Goal: Task Accomplishment & Management: Use online tool/utility

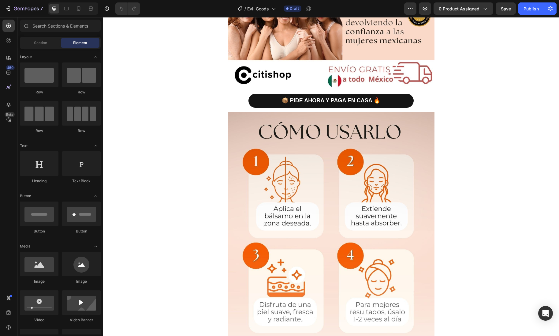
scroll to position [1103, 0]
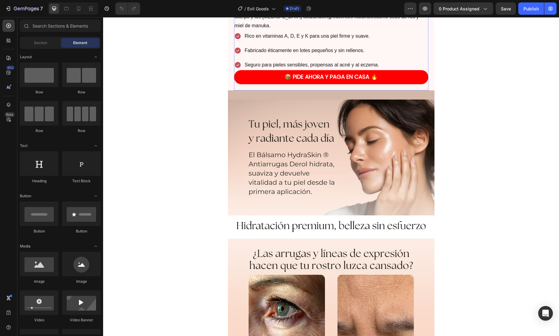
scroll to position [319, 0]
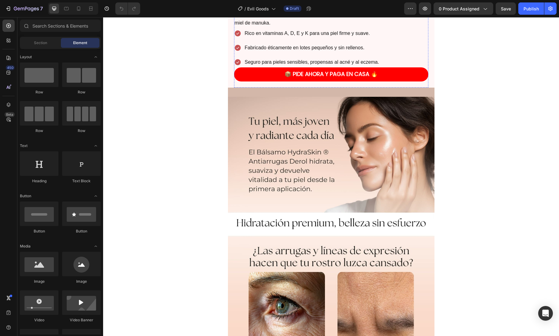
click at [382, 221] on img at bounding box center [331, 280] width 206 height 367
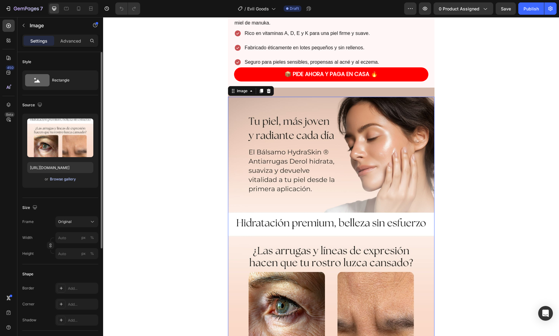
click at [69, 179] on div "Browse gallery" at bounding box center [63, 179] width 26 height 6
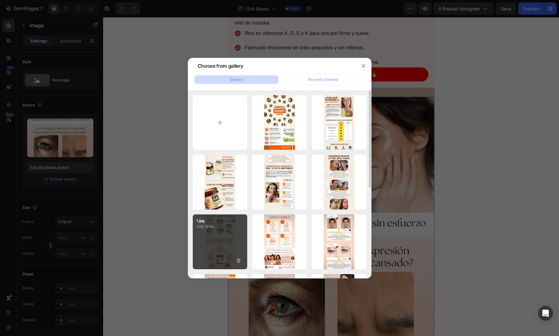
click at [218, 250] on div "1.jpg 248.79 kb" at bounding box center [220, 241] width 55 height 55
type input "[URL][DOMAIN_NAME]"
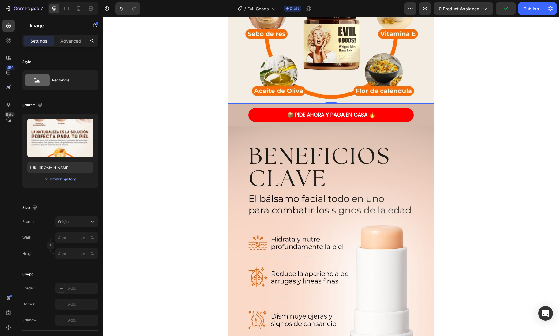
scroll to position [663, 0]
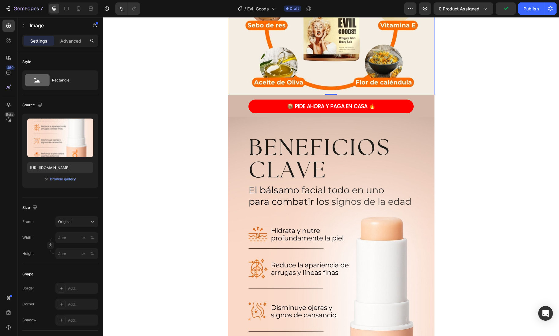
click at [288, 253] on img at bounding box center [331, 300] width 206 height 367
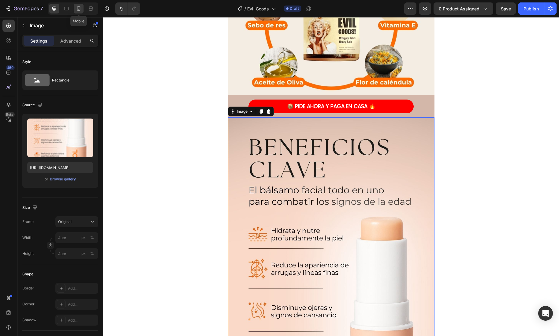
click at [79, 7] on icon at bounding box center [79, 9] width 6 height 6
type input "[URL][DOMAIN_NAME]"
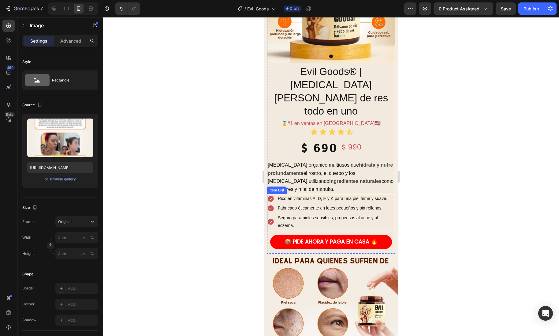
scroll to position [95, 0]
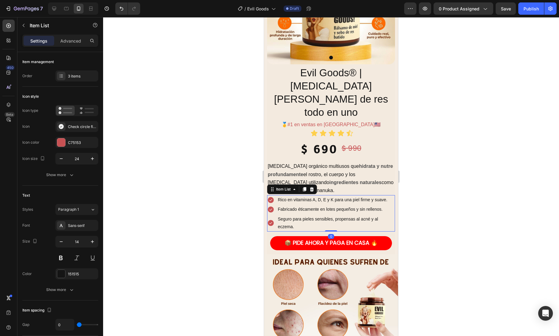
click at [270, 220] on icon at bounding box center [271, 223] width 6 height 6
click at [65, 140] on div at bounding box center [61, 142] width 9 height 9
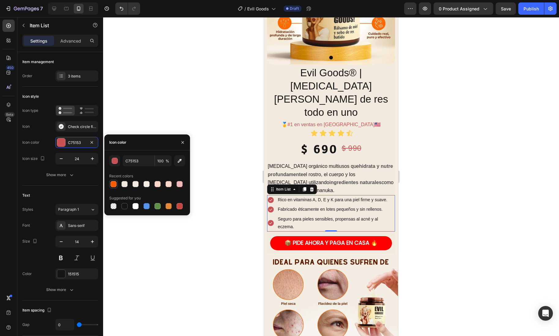
click at [113, 185] on div at bounding box center [113, 184] width 6 height 6
type input "F75A03"
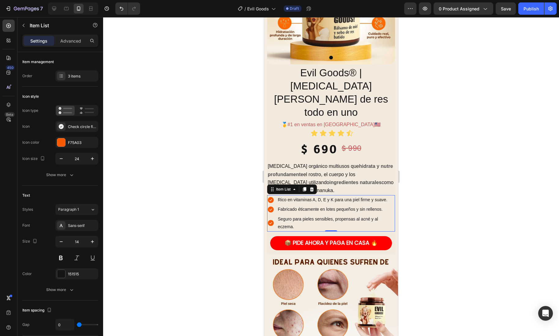
click at [175, 105] on div at bounding box center [331, 176] width 456 height 318
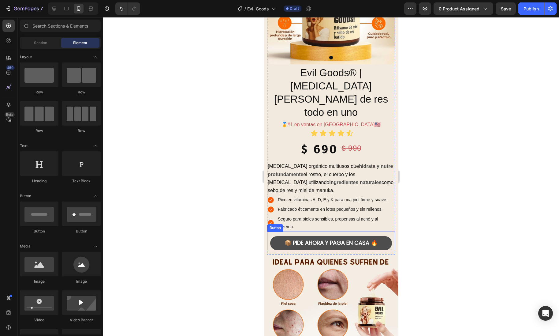
click at [284, 236] on button "📦 PIDE AHORA Y PAGA EN CASA 🔥" at bounding box center [331, 243] width 122 height 14
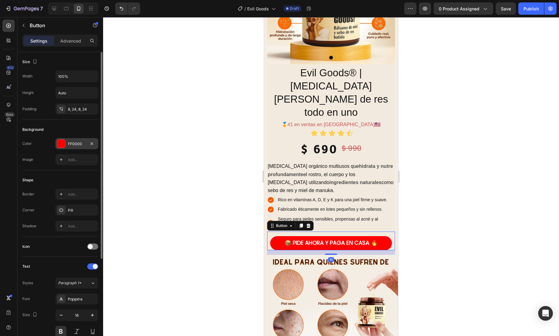
click at [60, 141] on div at bounding box center [61, 144] width 8 height 8
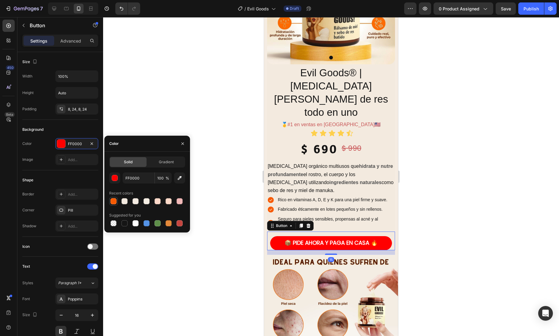
click at [116, 202] on div at bounding box center [113, 201] width 6 height 6
type input "F75A03"
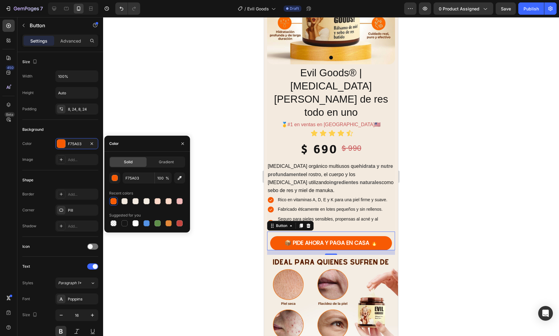
click at [147, 95] on div at bounding box center [331, 176] width 456 height 318
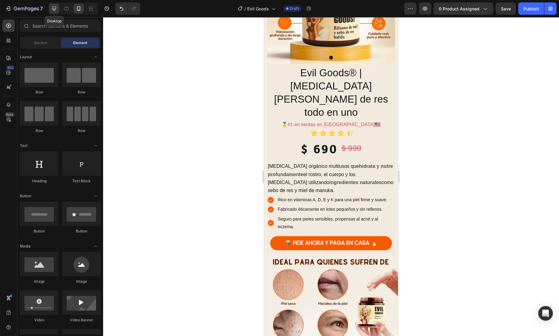
click at [54, 7] on icon at bounding box center [54, 9] width 6 height 6
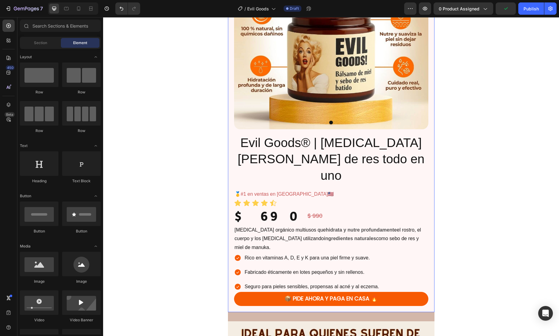
click at [230, 197] on div "Product Images Evil Goods® | [MEDICAL_DATA][PERSON_NAME] de res todo en uno Pro…" at bounding box center [331, 123] width 206 height 377
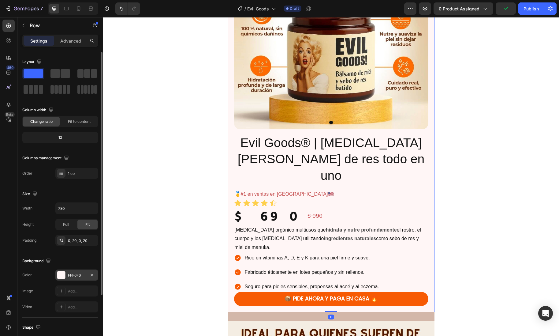
click at [60, 274] on div at bounding box center [61, 275] width 8 height 8
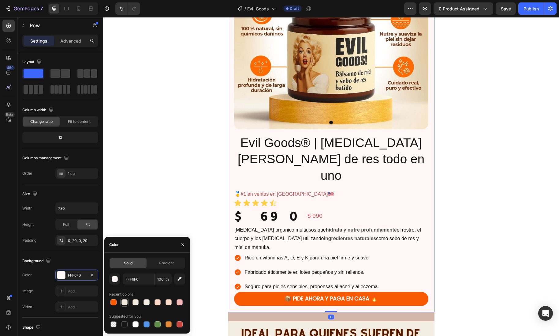
click at [125, 301] on div at bounding box center [124, 302] width 6 height 6
type input "F3EADF"
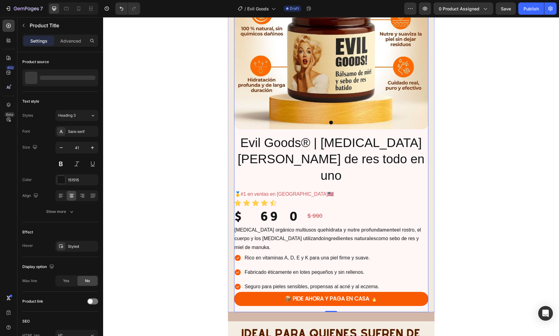
click at [248, 168] on div "Evil Goods® | [MEDICAL_DATA][PERSON_NAME] de res todo en uno Product Title" at bounding box center [331, 159] width 194 height 50
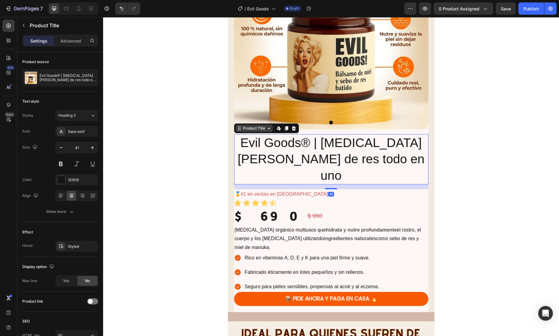
click at [248, 130] on div "Product Title" at bounding box center [254, 128] width 25 height 6
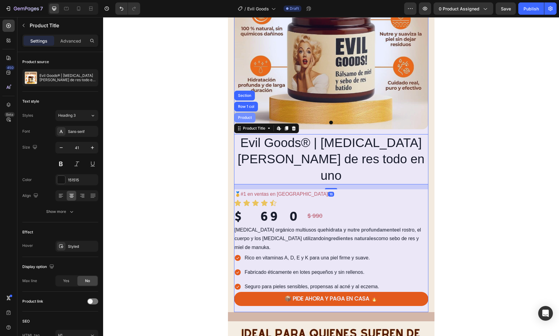
click at [247, 120] on div "Product" at bounding box center [244, 118] width 21 height 10
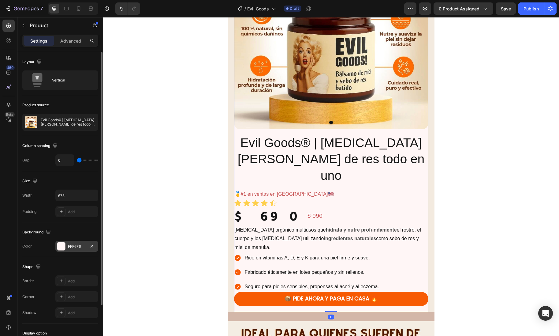
click at [65, 247] on div at bounding box center [61, 246] width 8 height 8
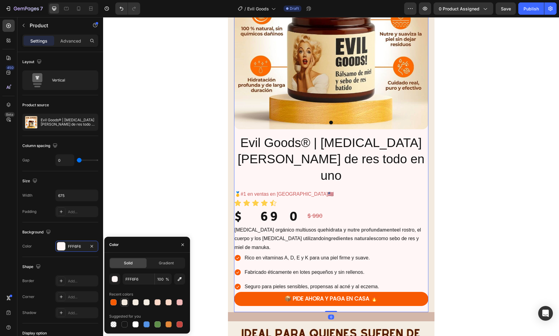
click at [128, 303] on div at bounding box center [124, 301] width 7 height 7
type input "F3EADF"
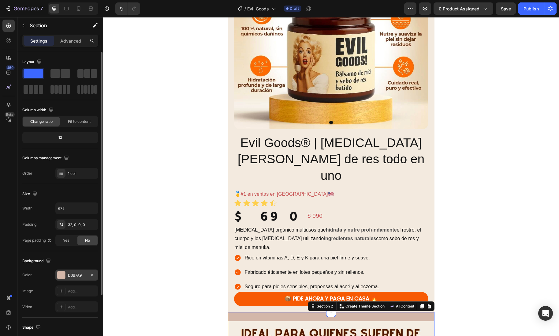
click at [62, 275] on div at bounding box center [61, 275] width 8 height 8
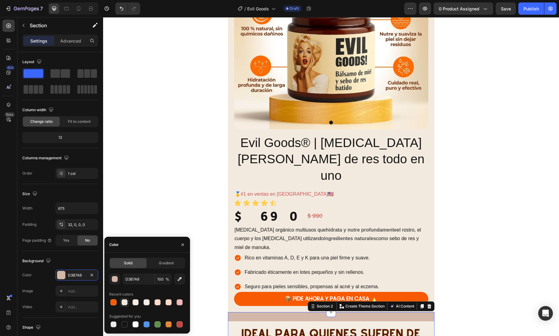
click at [125, 303] on div at bounding box center [124, 302] width 6 height 6
type input "F3EADF"
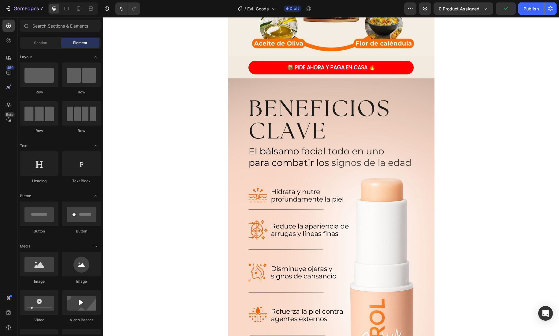
scroll to position [707, 0]
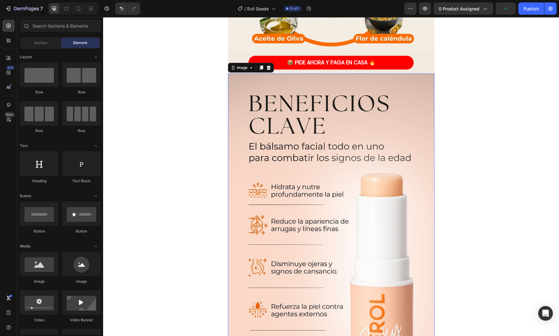
click at [277, 151] on img at bounding box center [331, 256] width 206 height 367
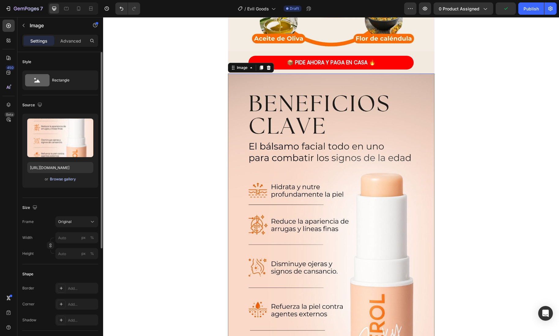
click at [67, 181] on div "Browse gallery" at bounding box center [63, 179] width 26 height 6
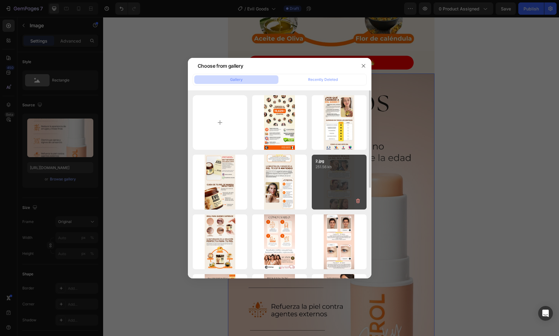
click at [340, 189] on div "2.jpg 251.56 kb" at bounding box center [339, 181] width 55 height 55
type input "[URL][DOMAIN_NAME]"
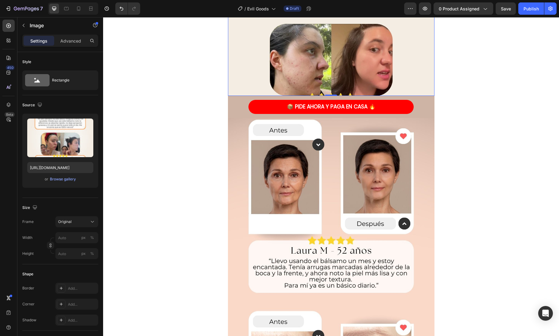
scroll to position [1051, 0]
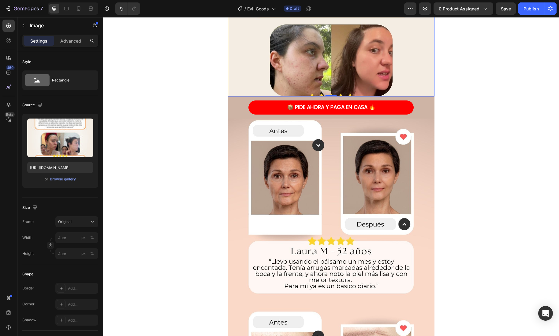
click at [313, 96] on img at bounding box center [331, 96] width 206 height 0
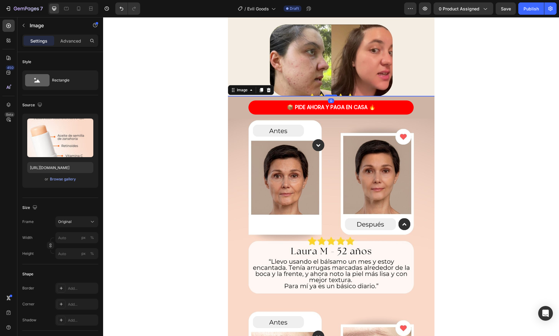
click at [232, 132] on img at bounding box center [331, 279] width 206 height 367
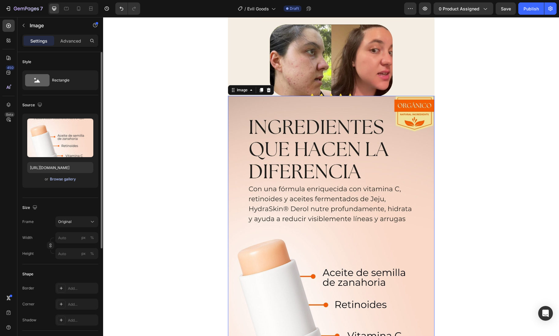
click at [59, 180] on div "Browse gallery" at bounding box center [63, 179] width 26 height 6
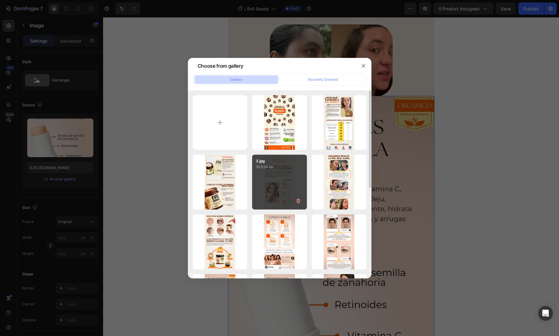
click at [290, 187] on div "3.jpg 303.54 kb" at bounding box center [279, 181] width 55 height 55
type input "[URL][DOMAIN_NAME]"
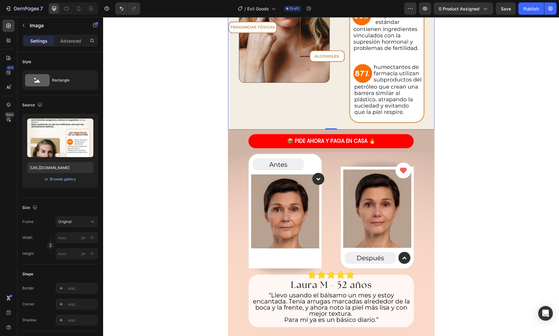
scroll to position [1385, 0]
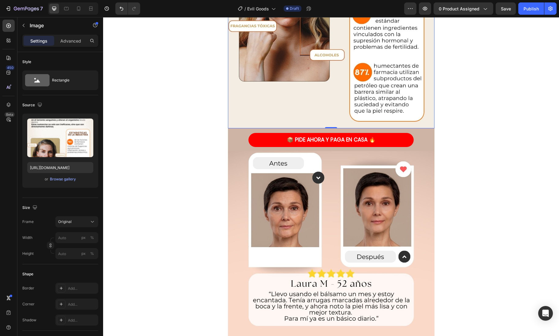
click at [291, 268] on img at bounding box center [331, 334] width 206 height 367
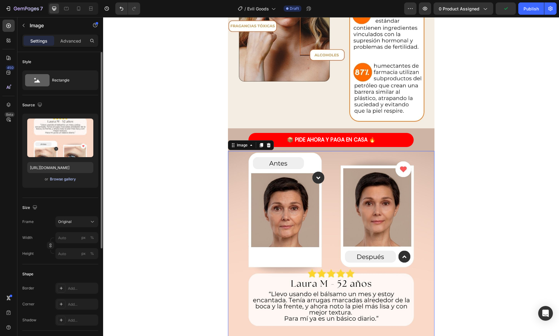
click at [74, 179] on div "Browse gallery" at bounding box center [63, 179] width 26 height 6
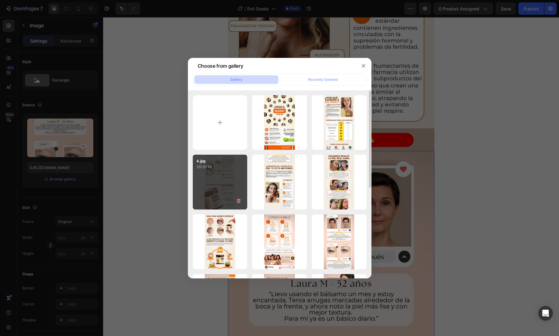
click at [223, 181] on div "4.jpg 261.61 kb" at bounding box center [220, 181] width 55 height 55
type input "[URL][DOMAIN_NAME]"
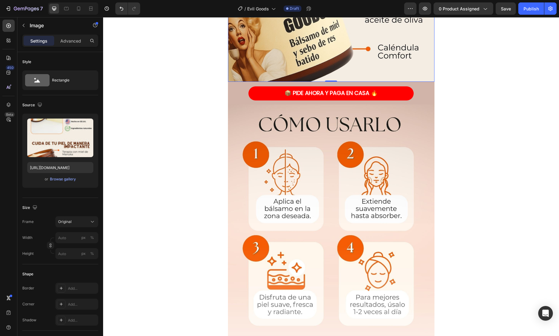
scroll to position [1825, 0]
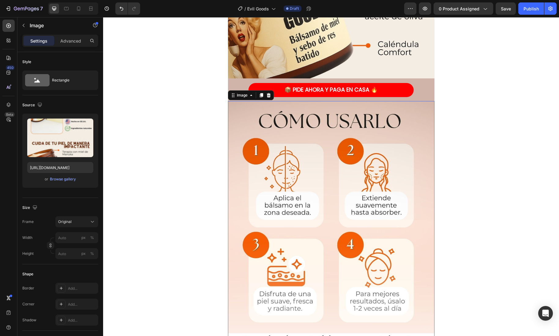
click at [404, 216] on img at bounding box center [331, 284] width 206 height 367
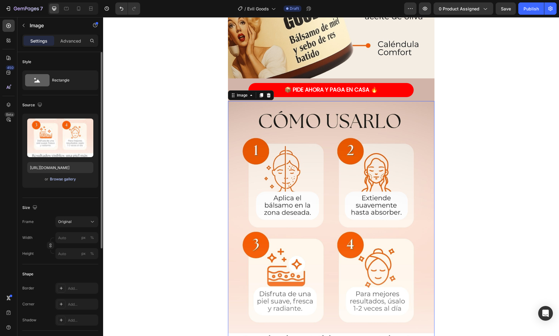
click at [58, 179] on div "Browse gallery" at bounding box center [63, 179] width 26 height 6
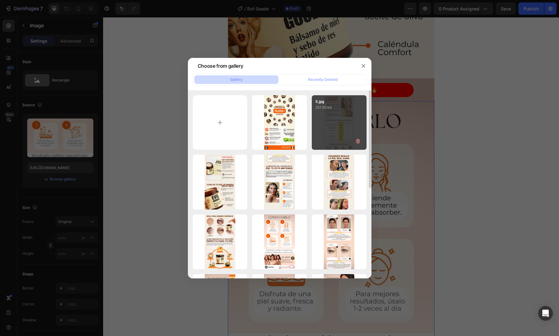
click at [352, 128] on div "5.jpg 251.93 kb" at bounding box center [339, 122] width 55 height 55
type input "[URL][DOMAIN_NAME]"
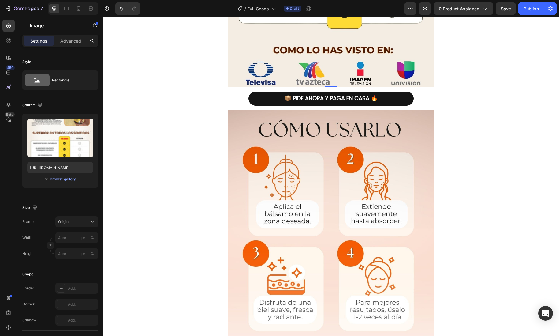
scroll to position [2213, 0]
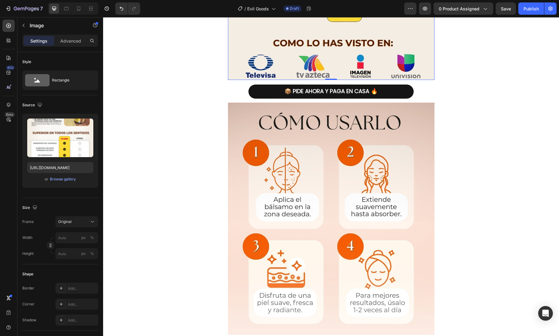
click at [332, 264] on img at bounding box center [331, 285] width 206 height 367
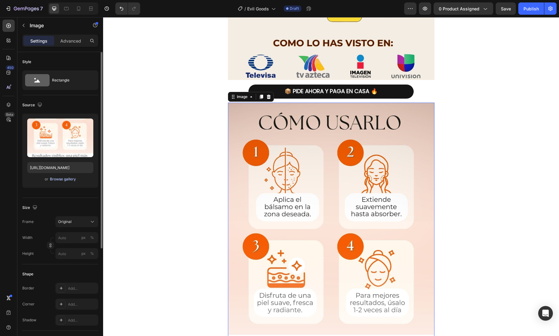
click at [68, 180] on div "Browse gallery" at bounding box center [63, 179] width 26 height 6
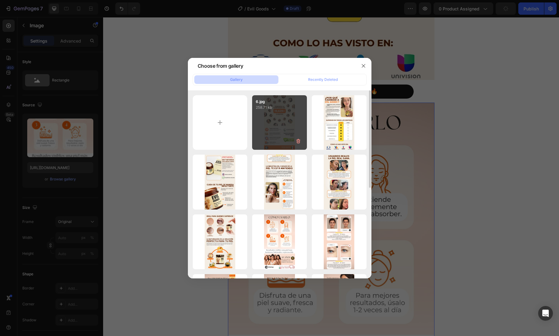
click at [288, 111] on div "6.jpg 258.71 kb" at bounding box center [279, 122] width 55 height 55
type input "[URL][DOMAIN_NAME]"
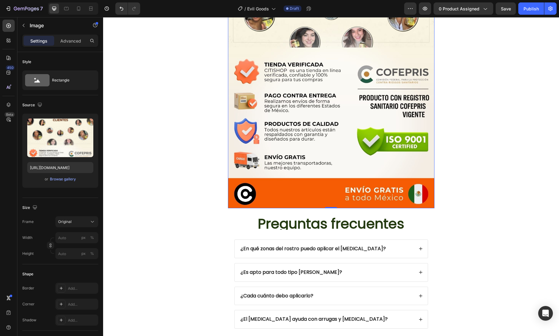
scroll to position [2484, 0]
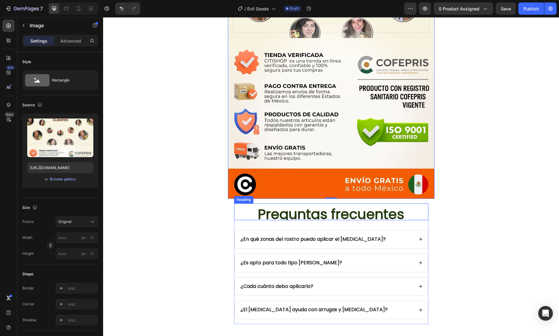
click at [423, 212] on h2 "Preguntas frecuentes" at bounding box center [331, 214] width 194 height 12
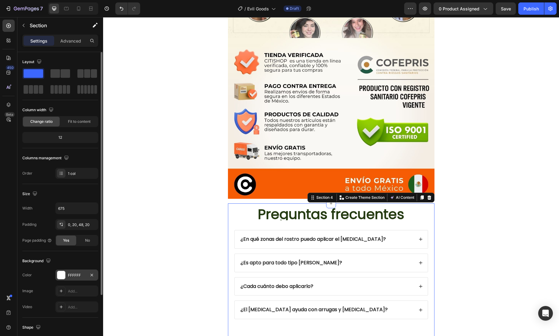
click at [60, 276] on div at bounding box center [61, 275] width 8 height 8
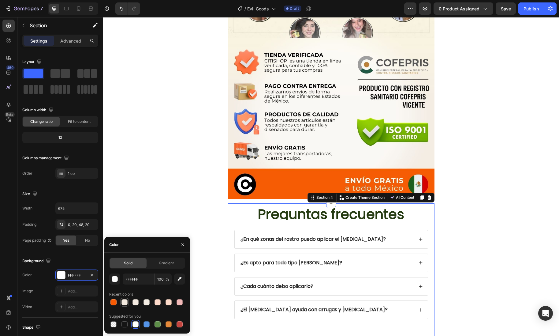
click at [125, 303] on div at bounding box center [124, 302] width 6 height 6
type input "F3EADF"
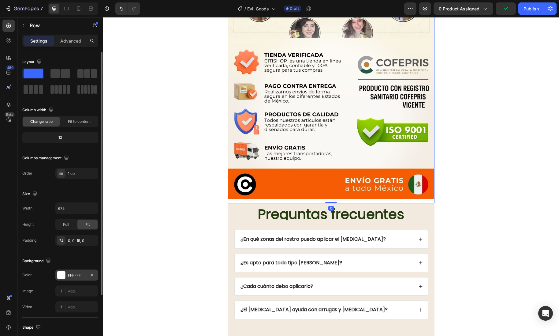
click at [63, 274] on div at bounding box center [61, 275] width 8 height 8
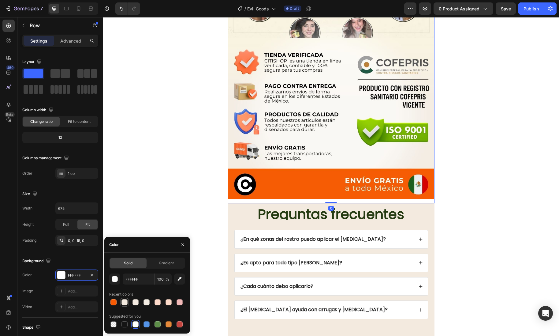
click at [126, 300] on div at bounding box center [124, 302] width 6 height 6
type input "F3EADF"
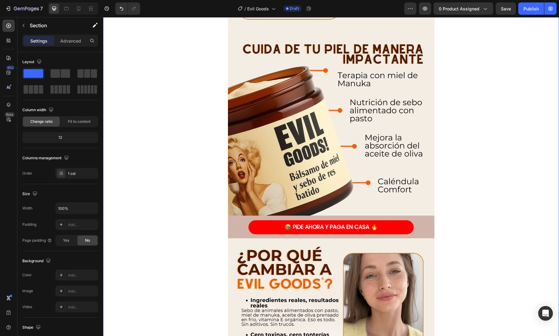
scroll to position [1687, 0]
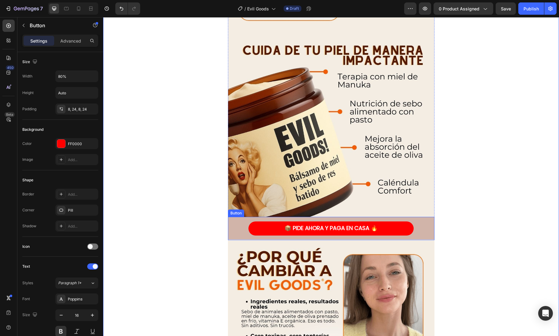
click at [234, 225] on div "📦 PIDE AHORA Y PAGA EN CASA 🔥 Button" at bounding box center [331, 228] width 206 height 23
click at [238, 211] on div "Button" at bounding box center [243, 211] width 14 height 6
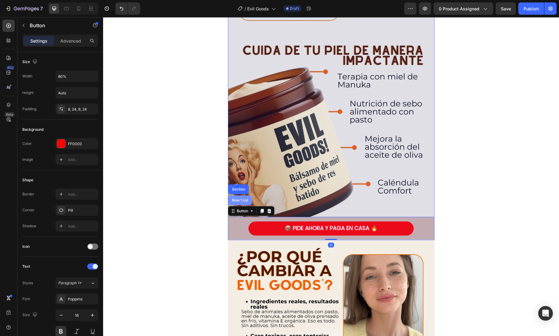
click at [239, 204] on div "Row 1 col" at bounding box center [240, 200] width 24 height 10
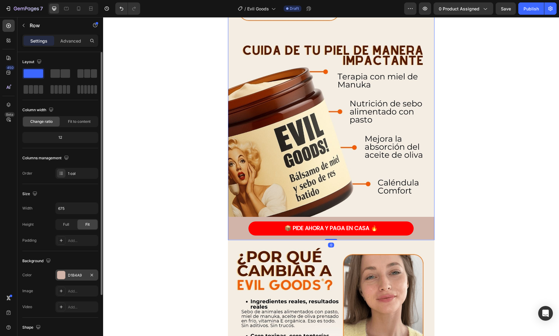
click at [62, 278] on div at bounding box center [61, 275] width 8 height 8
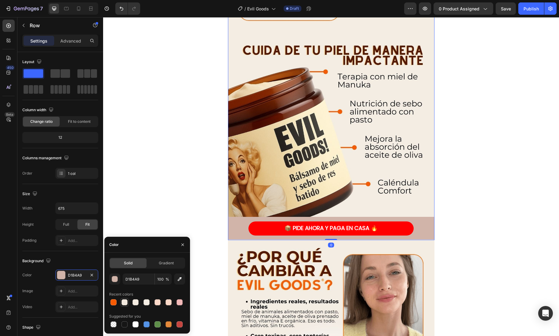
click at [128, 302] on div at bounding box center [124, 301] width 7 height 7
type input "F3EADF"
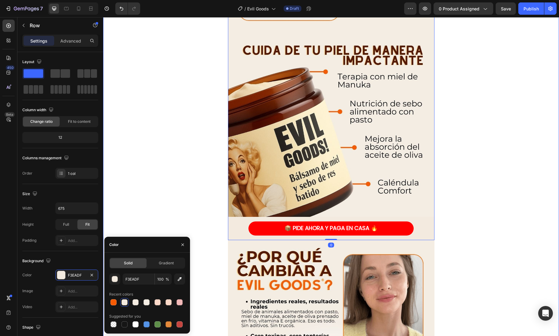
click at [151, 174] on div "Image 📦 PIDE AHORA Y PAGA EN CASA 🔥 Button Row Image 📦 PIDE AHORA Y PAGA EN CAS…" at bounding box center [331, 230] width 456 height 1540
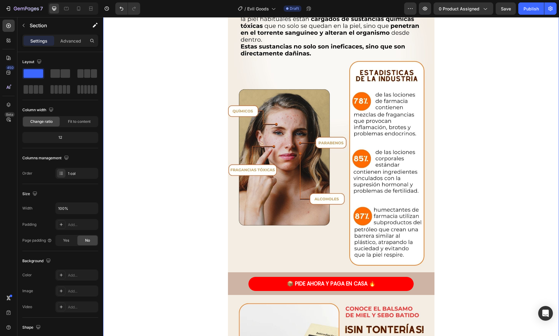
scroll to position [1316, 0]
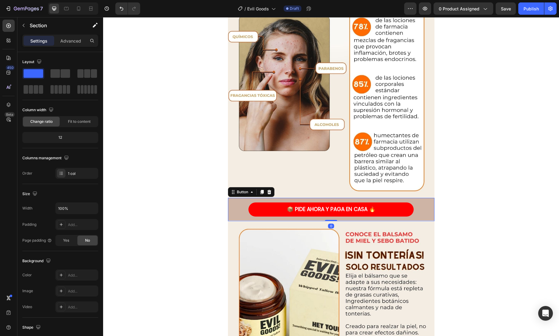
click at [233, 201] on div "📦 PIDE AHORA Y PAGA EN CASA 🔥 Button 0" at bounding box center [331, 209] width 206 height 23
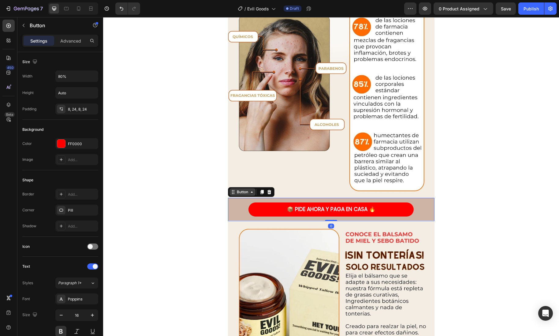
click at [237, 193] on div "Button" at bounding box center [243, 192] width 14 height 6
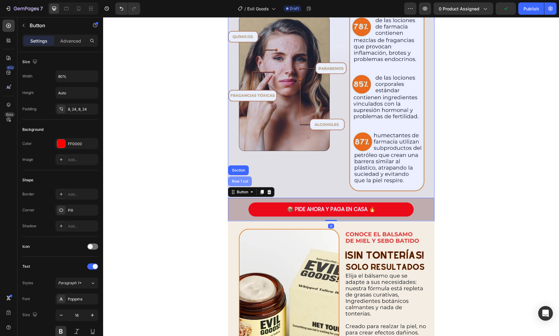
click at [237, 183] on div "Row 1 col" at bounding box center [240, 181] width 24 height 10
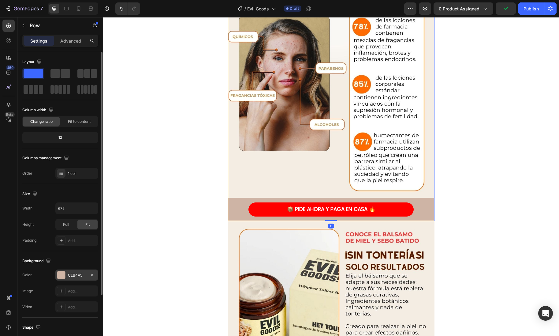
click at [61, 278] on div at bounding box center [61, 275] width 8 height 8
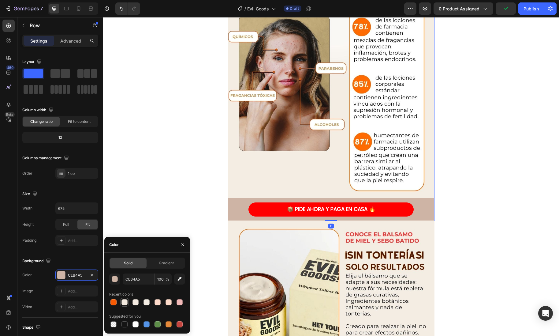
click at [126, 302] on div at bounding box center [124, 302] width 6 height 6
type input "F3EADF"
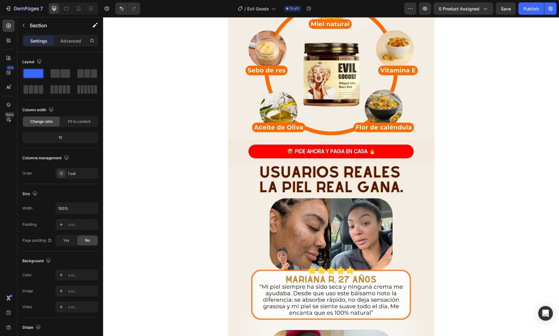
scroll to position [619, 0]
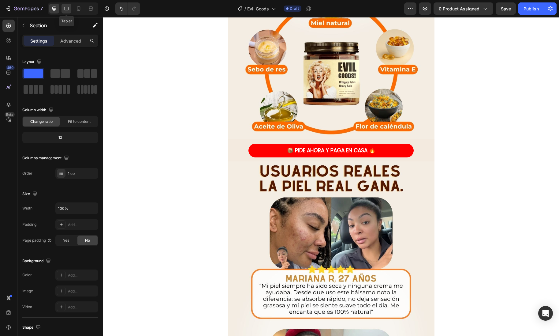
click at [65, 9] on icon at bounding box center [66, 9] width 6 height 6
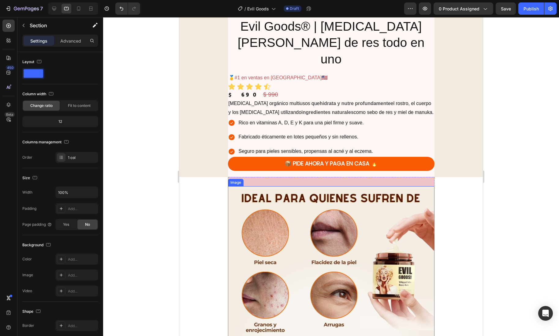
scroll to position [229, 0]
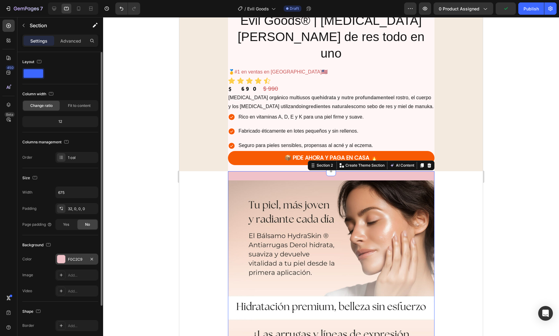
click at [64, 259] on div at bounding box center [61, 259] width 8 height 8
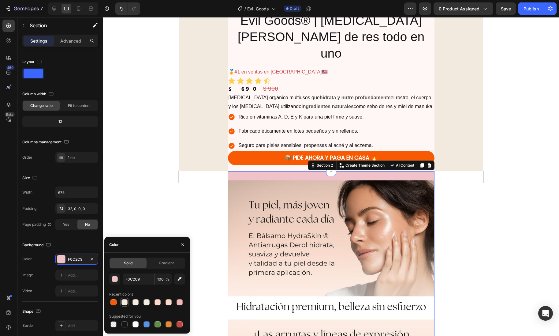
click at [123, 300] on div at bounding box center [124, 302] width 6 height 6
type input "F3EADF"
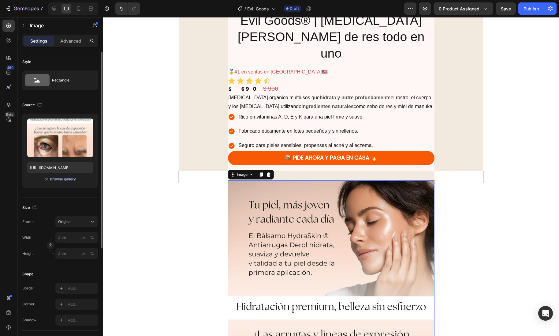
click at [61, 178] on div "Browse gallery" at bounding box center [63, 179] width 26 height 6
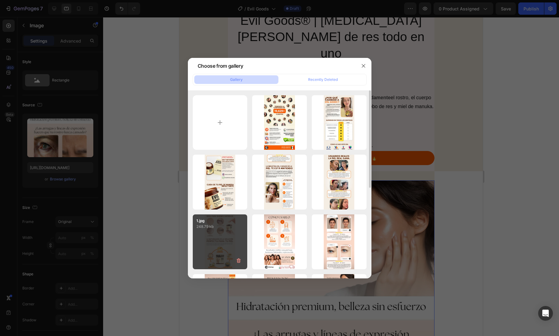
click at [213, 248] on div "1.jpg 248.79 kb" at bounding box center [220, 241] width 55 height 55
type input "[URL][DOMAIN_NAME]"
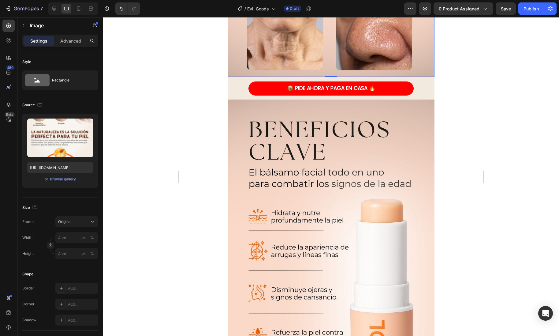
scroll to position [684, 0]
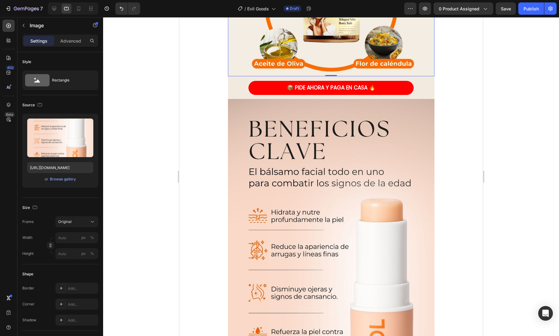
click at [307, 281] on img at bounding box center [331, 282] width 206 height 367
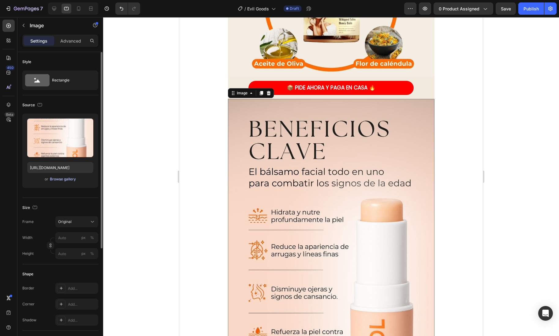
click at [60, 178] on div "Browse gallery" at bounding box center [63, 179] width 26 height 6
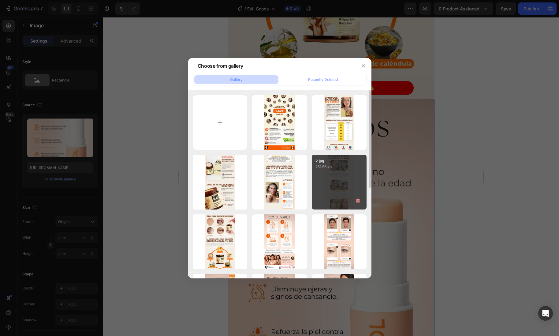
click at [337, 184] on div "2.jpg 251.56 kb" at bounding box center [339, 181] width 55 height 55
type input "[URL][DOMAIN_NAME]"
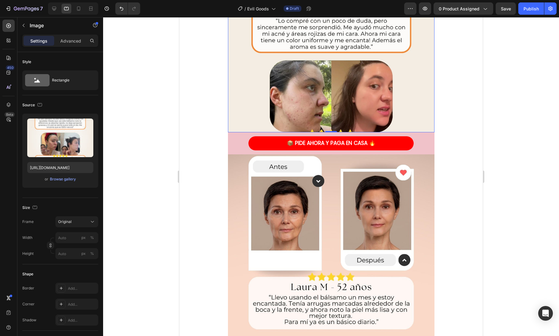
scroll to position [1021, 0]
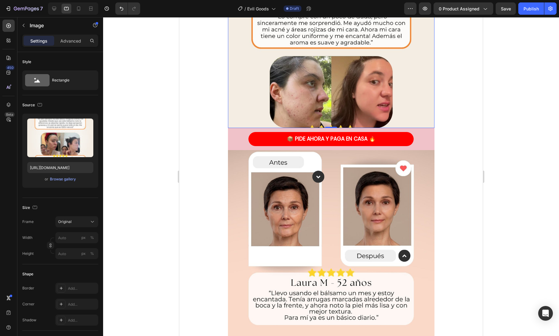
click at [335, 127] on img at bounding box center [331, 127] width 206 height 0
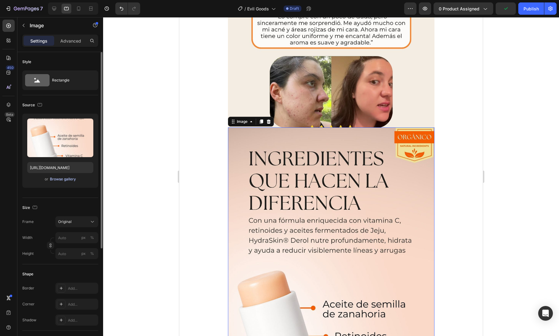
click at [70, 181] on div "Browse gallery" at bounding box center [63, 179] width 26 height 6
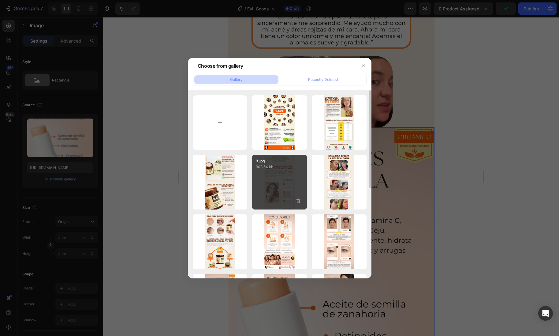
click at [279, 167] on p "303.54 kb" at bounding box center [279, 167] width 47 height 6
type input "[URL][DOMAIN_NAME]"
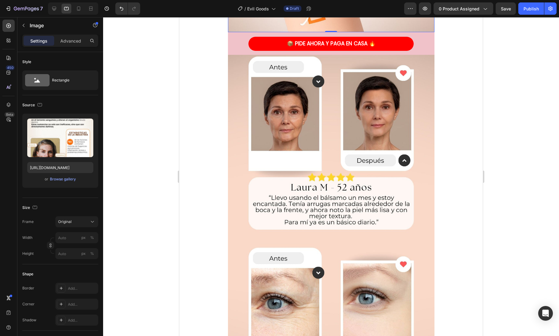
scroll to position [1507, 0]
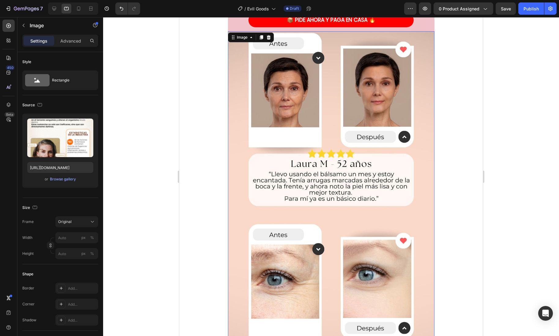
click at [296, 219] on img at bounding box center [331, 214] width 206 height 367
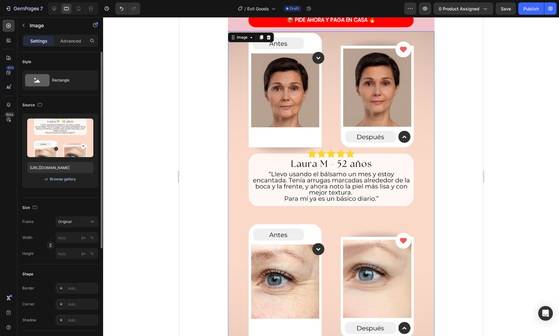
click at [63, 178] on div "Browse gallery" at bounding box center [63, 179] width 26 height 6
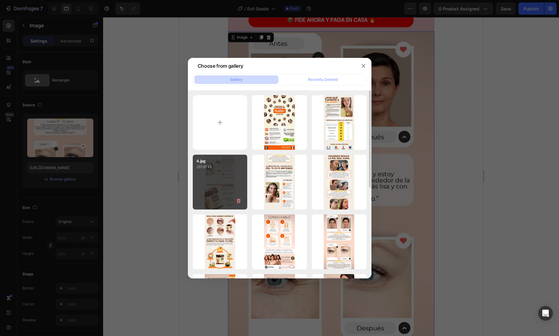
click at [236, 182] on div "4.jpg 261.61 kb" at bounding box center [220, 181] width 55 height 55
type input "[URL][DOMAIN_NAME]"
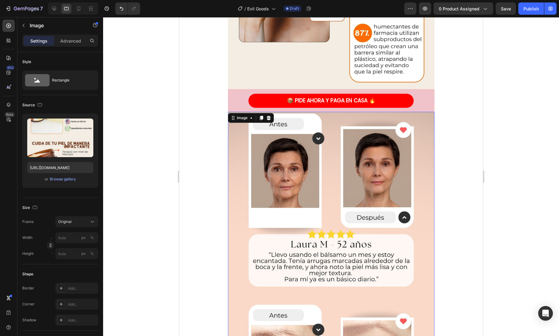
scroll to position [1414, 0]
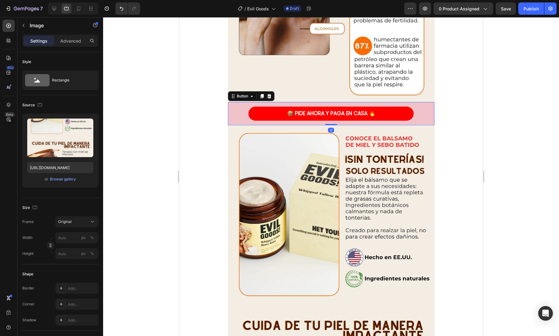
click at [426, 111] on div "📦 PIDE AHORA Y PAGA EN CASA 🔥 Button 0" at bounding box center [331, 113] width 206 height 23
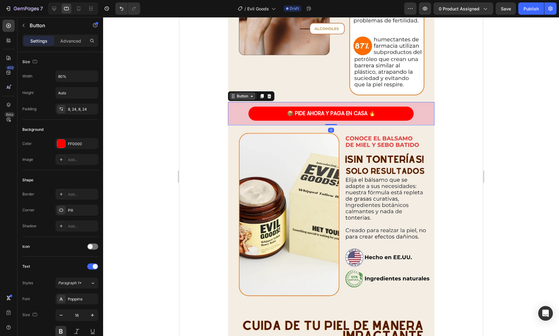
click at [243, 95] on div "Button" at bounding box center [243, 96] width 14 height 6
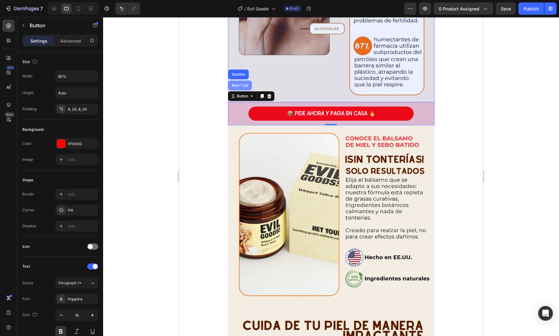
click at [239, 85] on div "Row 1 col" at bounding box center [240, 86] width 19 height 4
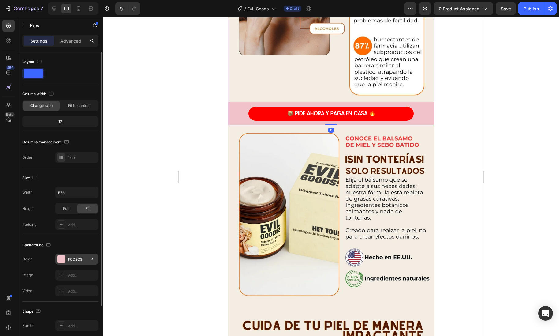
click at [61, 255] on div at bounding box center [61, 259] width 8 height 8
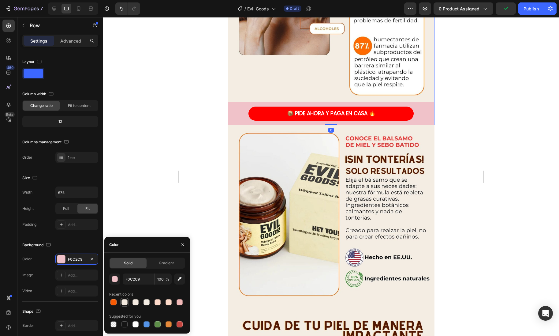
click at [123, 303] on div at bounding box center [124, 302] width 6 height 6
type input "F3EADF"
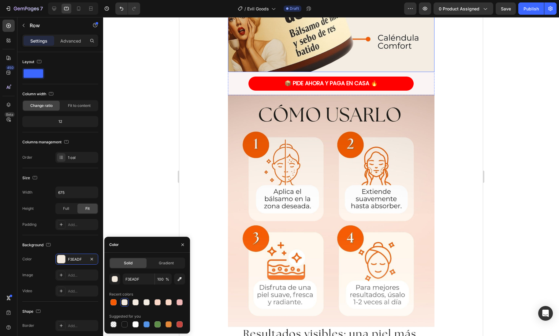
scroll to position [1845, 0]
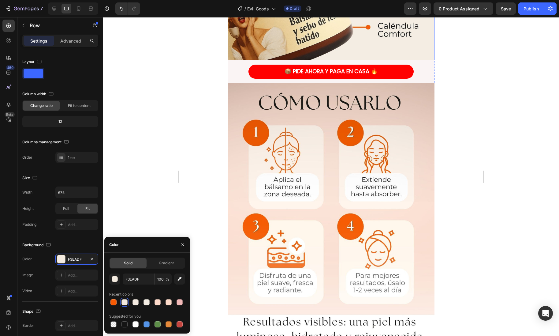
click at [252, 199] on img at bounding box center [331, 266] width 206 height 367
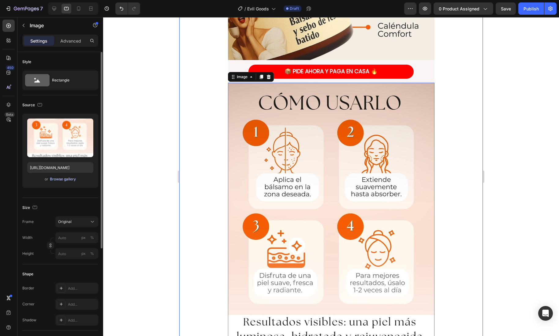
click at [69, 177] on div "Browse gallery" at bounding box center [63, 179] width 26 height 6
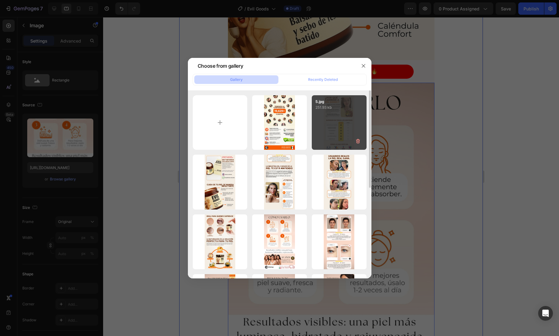
click at [329, 121] on div "5.jpg 251.93 kb" at bounding box center [339, 122] width 55 height 55
type input "[URL][DOMAIN_NAME]"
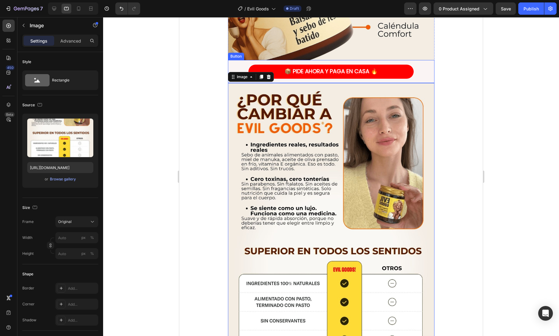
click at [426, 71] on div "📦 PIDE AHORA Y PAGA EN CASA 🔥 Button" at bounding box center [331, 71] width 206 height 23
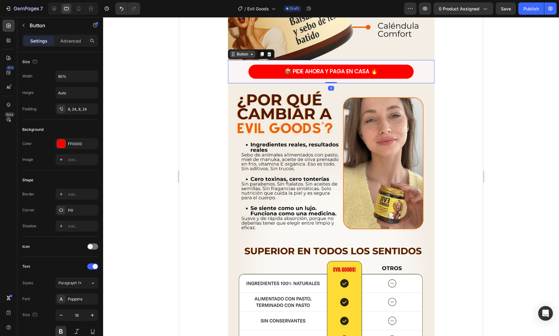
click at [240, 54] on div "Button" at bounding box center [243, 54] width 14 height 6
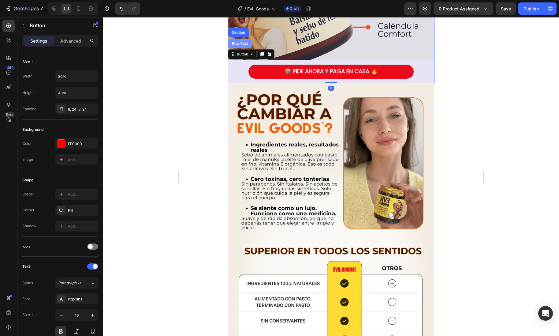
click at [238, 44] on div "Row 1 col" at bounding box center [240, 44] width 19 height 4
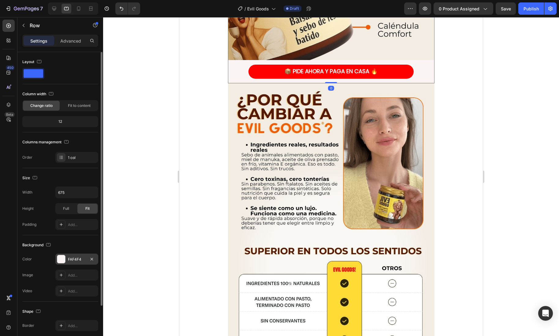
click at [64, 255] on div at bounding box center [61, 259] width 8 height 8
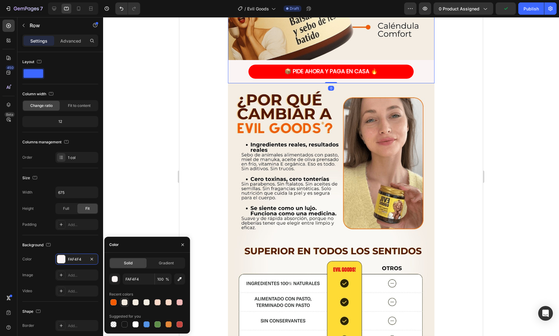
click at [125, 305] on div at bounding box center [124, 301] width 7 height 7
type input "F3EADF"
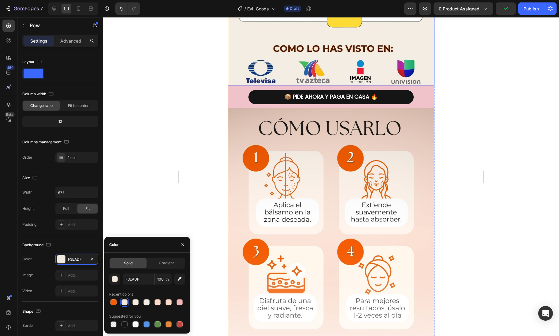
scroll to position [2211, 0]
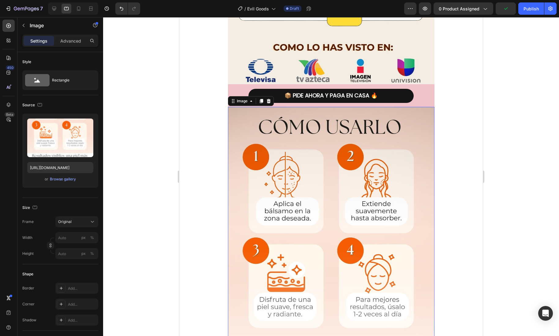
click at [271, 153] on img at bounding box center [331, 290] width 206 height 367
click at [69, 178] on div "Browse gallery" at bounding box center [63, 179] width 26 height 6
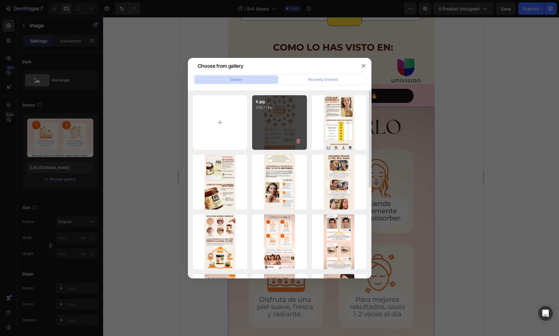
click at [285, 116] on div "6.jpg 258.71 kb" at bounding box center [279, 122] width 55 height 55
type input "[URL][DOMAIN_NAME]"
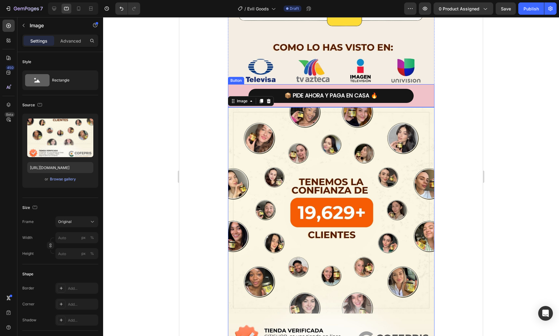
click at [430, 95] on div "📦 PIDE AHORA Y PAGA EN CASA 🔥 Button" at bounding box center [331, 95] width 206 height 23
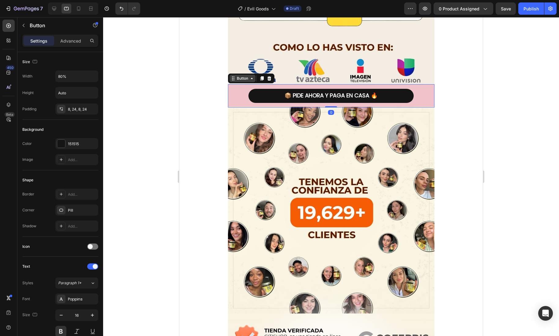
click at [239, 78] on div "Button" at bounding box center [243, 79] width 14 height 6
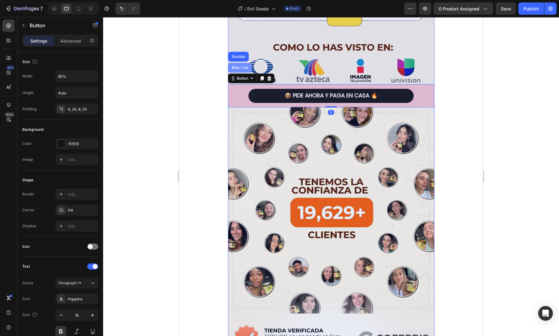
click at [240, 68] on div "Row 1 col" at bounding box center [240, 68] width 19 height 4
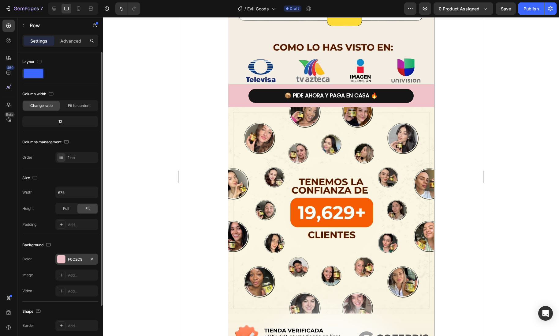
click at [61, 258] on div at bounding box center [61, 259] width 8 height 8
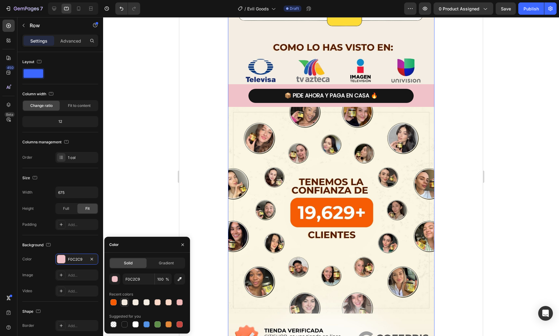
click at [124, 304] on div at bounding box center [124, 302] width 6 height 6
type input "F3EADF"
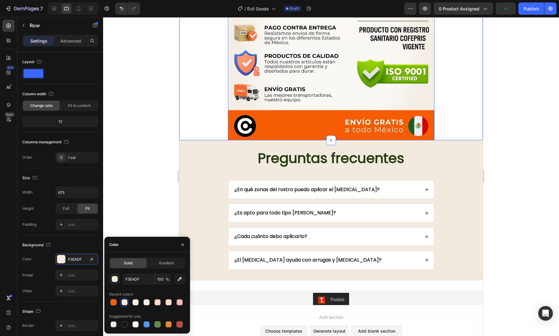
scroll to position [2545, 0]
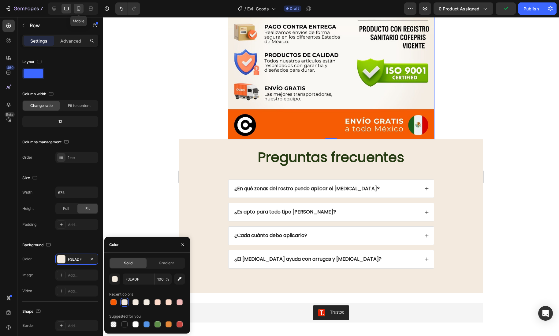
click at [78, 8] on icon at bounding box center [79, 9] width 6 height 6
type input "100%"
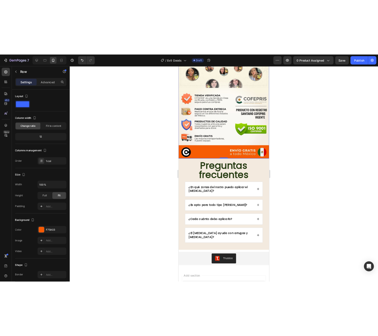
scroll to position [2034, 0]
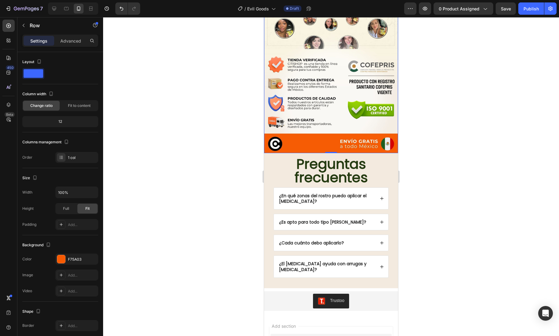
click at [439, 80] on div at bounding box center [331, 176] width 456 height 318
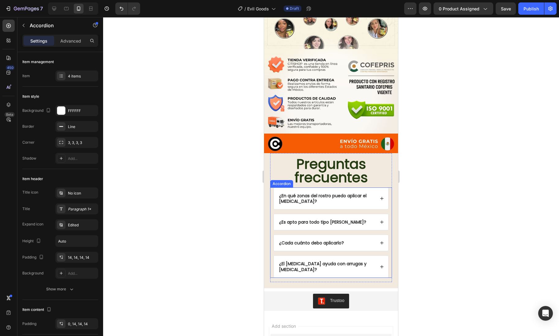
click at [305, 193] on p "¿En qué zonas del rostro puedo aplicar el [MEDICAL_DATA]?" at bounding box center [326, 198] width 95 height 11
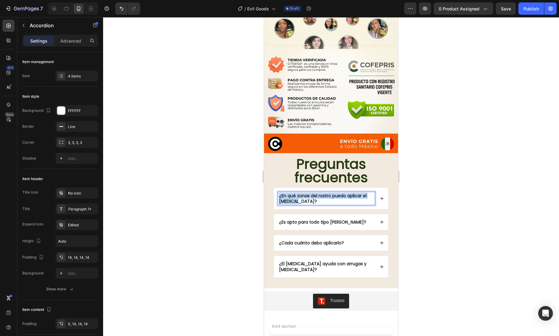
click at [305, 193] on p "¿En qué zonas del rostro puedo aplicar el [MEDICAL_DATA]?" at bounding box center [326, 198] width 95 height 11
click at [382, 196] on icon at bounding box center [382, 198] width 4 height 4
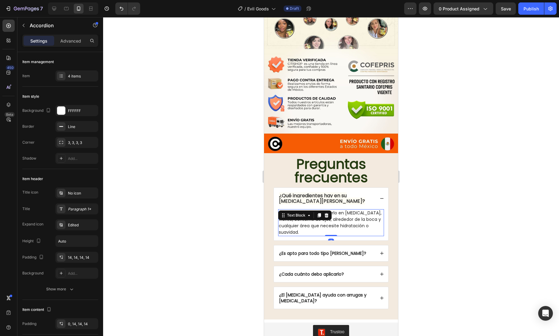
click at [324, 218] on p "Es multiusos: puedes usarlo en [MEDICAL_DATA], frente, contorno de ojos, alrede…" at bounding box center [331, 223] width 105 height 26
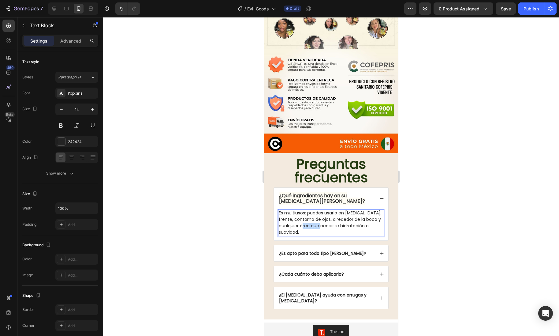
click at [324, 218] on p "Es multiusos: puedes usarlo en [MEDICAL_DATA], frente, contorno de ojos, alrede…" at bounding box center [331, 223] width 105 height 26
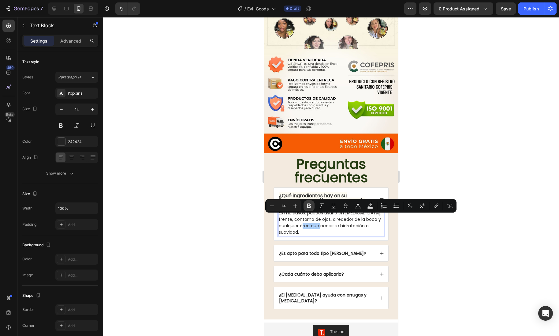
click at [304, 208] on button "Bold" at bounding box center [308, 205] width 11 height 11
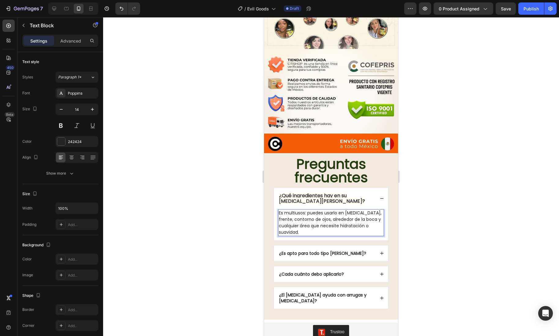
click at [312, 219] on p "Es multiusos: puedes usarlo en [MEDICAL_DATA], frente, contorno de ojos, alrede…" at bounding box center [331, 223] width 105 height 26
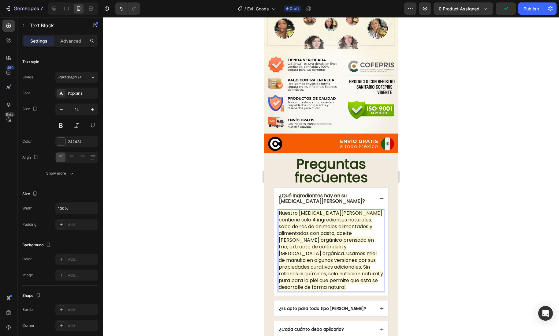
click at [333, 214] on span "Nuestro [MEDICAL_DATA][PERSON_NAME] contiene solo 4 ingredientes naturales: seb…" at bounding box center [331, 249] width 104 height 81
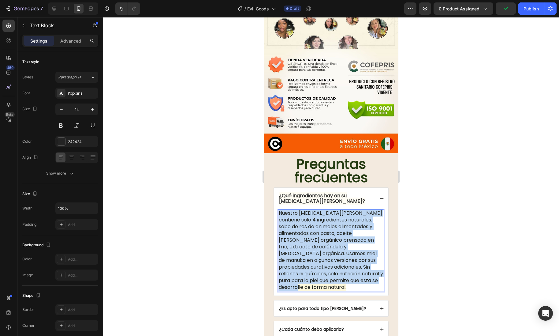
click at [333, 214] on span "Nuestro [MEDICAL_DATA][PERSON_NAME] contiene solo 4 ingredientes naturales: seb…" at bounding box center [331, 249] width 104 height 81
click at [312, 218] on span "Nuestro [MEDICAL_DATA][PERSON_NAME] contiene solo 4 ingredientes naturales: seb…" at bounding box center [331, 249] width 104 height 81
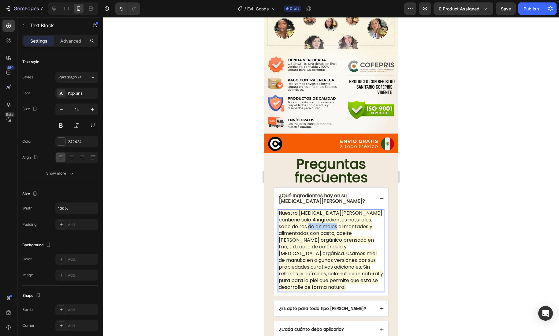
click at [312, 218] on span "Nuestro [MEDICAL_DATA][PERSON_NAME] contiene solo 4 ingredientes naturales: seb…" at bounding box center [331, 249] width 104 height 81
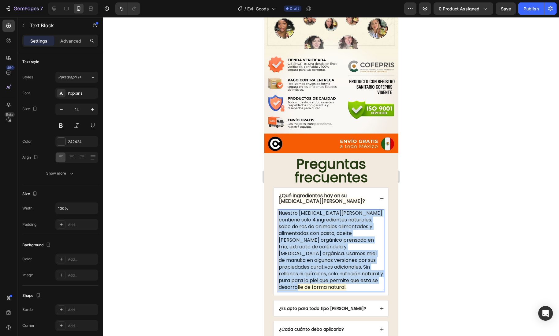
click at [312, 218] on span "Nuestro [MEDICAL_DATA][PERSON_NAME] contiene solo 4 ingredientes naturales: seb…" at bounding box center [331, 249] width 104 height 81
click at [361, 260] on span "Nuestro [MEDICAL_DATA][PERSON_NAME] contiene solo 4 ingredientes naturales: seb…" at bounding box center [331, 249] width 104 height 81
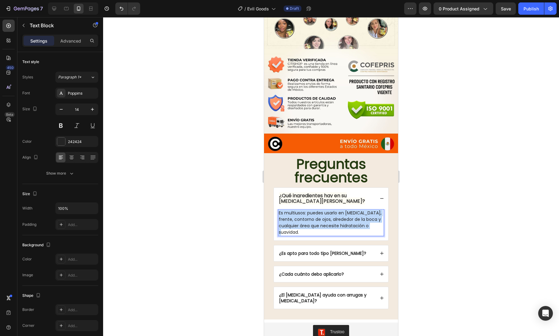
click at [291, 212] on p "Es multiusos: puedes usarlo en [MEDICAL_DATA], frente, contorno de ojos, alrede…" at bounding box center [331, 223] width 105 height 26
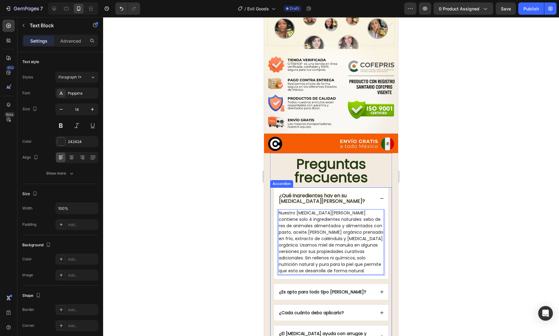
click at [303, 192] on strong "¿Qué ingredientes hay en su [MEDICAL_DATA][PERSON_NAME]?" at bounding box center [322, 198] width 86 height 13
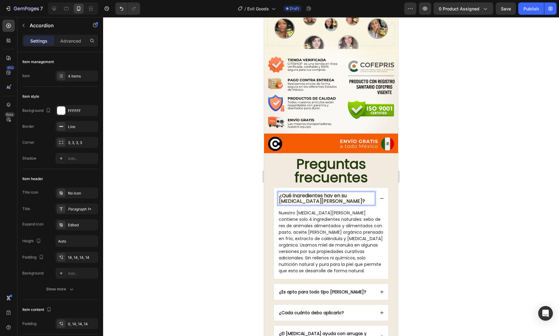
click at [309, 192] on strong "¿Qué ingredientes hay en su [MEDICAL_DATA][PERSON_NAME]?" at bounding box center [322, 198] width 86 height 13
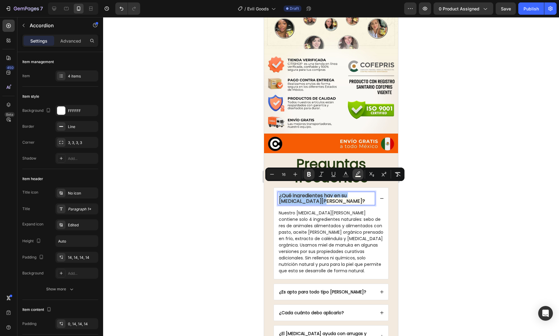
click at [361, 175] on icon "Editor contextual toolbar" at bounding box center [358, 174] width 6 height 6
type input "FEFCF3"
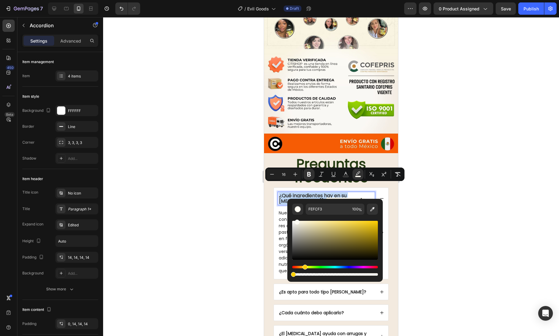
type input "0"
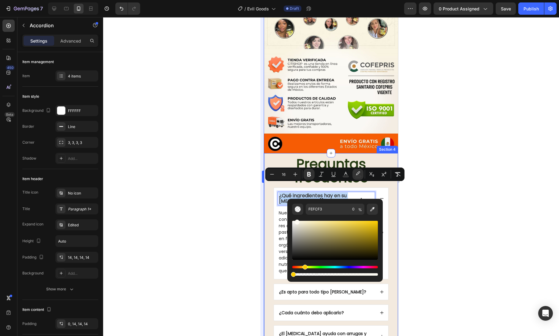
drag, startPoint x: 313, startPoint y: 273, endPoint x: 261, endPoint y: 274, distance: 52.3
click at [261, 0] on body "7 Version history / Evil Goods Draft Preview 0 product assigned Save Publish 45…" at bounding box center [279, 0] width 559 height 0
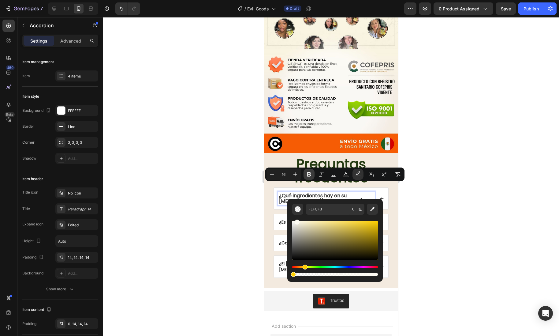
click at [309, 176] on icon "Editor contextual toolbar" at bounding box center [309, 174] width 4 height 5
click at [459, 197] on div at bounding box center [331, 176] width 456 height 318
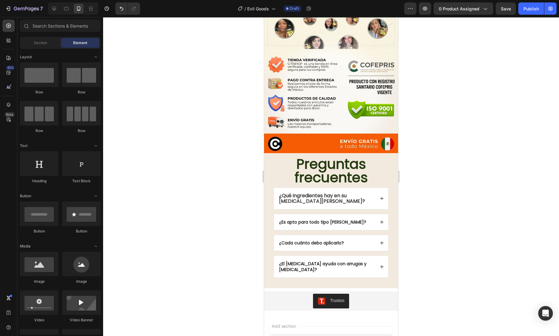
click at [459, 197] on div at bounding box center [331, 176] width 456 height 318
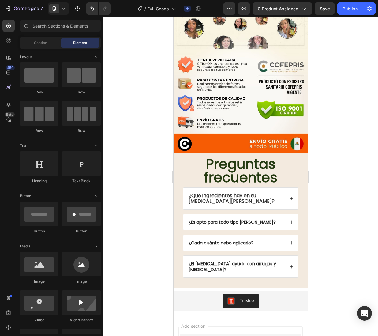
click at [254, 219] on strong "¿Es apto para todo tipo [PERSON_NAME]?" at bounding box center [231, 222] width 87 height 6
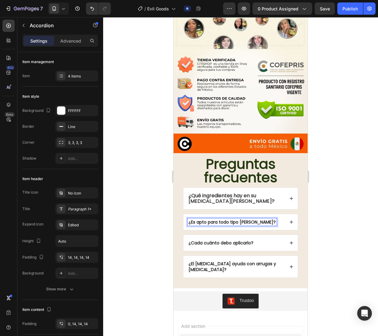
click at [252, 219] on strong "¿Es apto para todo tipo [PERSON_NAME]?" at bounding box center [231, 222] width 87 height 6
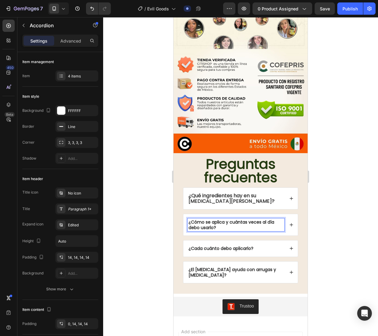
click at [292, 222] on icon at bounding box center [291, 224] width 4 height 4
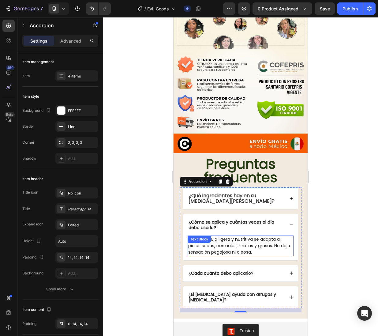
click at [255, 238] on p "Sí, su fórmula ligera y nutritiva se adapta a pieles secas, normales, mixtas y …" at bounding box center [240, 245] width 105 height 19
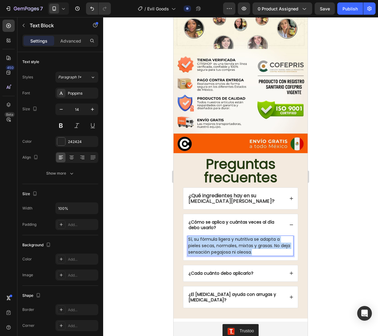
click at [255, 238] on p "Sí, su fórmula ligera y nutritiva se adapta a pieles secas, normales, mixtas y …" at bounding box center [240, 245] width 105 height 19
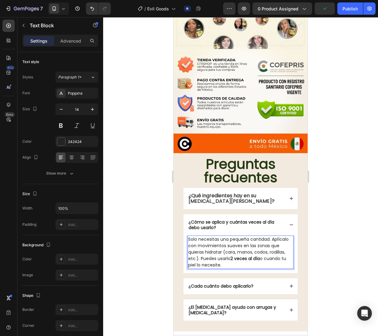
click at [220, 283] on strong "¿Cada cuánto debo aplicarlo?" at bounding box center [220, 286] width 65 height 6
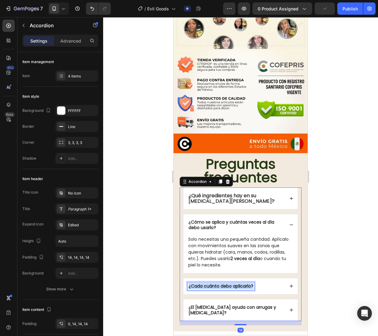
click at [220, 283] on strong "¿Cada cuánto debo aplicarlo?" at bounding box center [220, 286] width 65 height 6
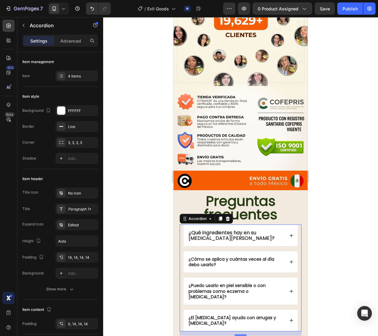
scroll to position [1996, 0]
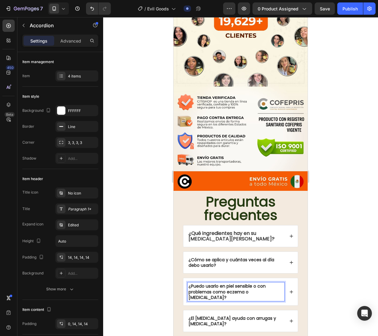
click at [291, 290] on icon at bounding box center [291, 291] width 3 height 3
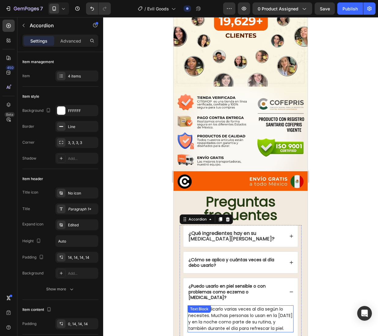
click at [241, 306] on p "Puedes aplicarlo varias veces al día según lo necesites. Muchas personas lo usa…" at bounding box center [240, 319] width 105 height 26
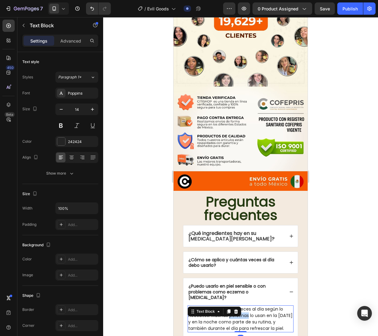
click at [241, 306] on p "Puedes aplicarlo varias veces al día según lo necesites. Muchas personas lo usa…" at bounding box center [240, 319] width 105 height 26
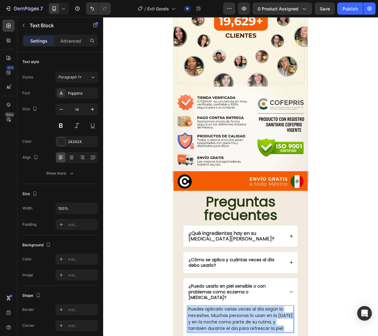
click at [241, 306] on p "Puedes aplicarlo varias veces al día según lo necesites. Muchas personas lo usa…" at bounding box center [240, 319] width 105 height 26
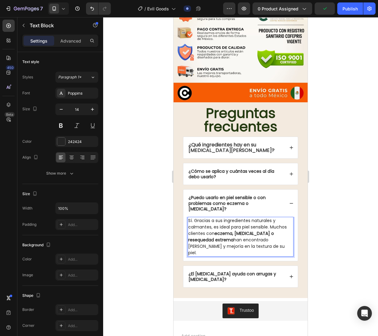
scroll to position [2087, 0]
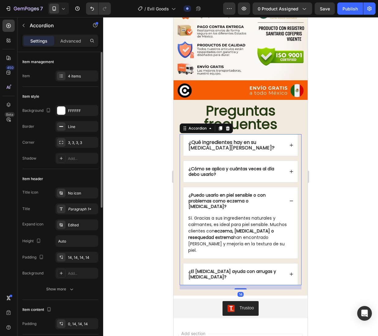
click at [218, 268] on strong "¿El [MEDICAL_DATA] ayuda con arrugas y [MEDICAL_DATA]?" at bounding box center [231, 274] width 87 height 12
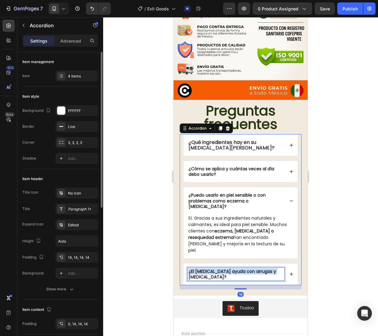
click at [218, 268] on strong "¿El [MEDICAL_DATA] ayuda con arrugas y [MEDICAL_DATA]?" at bounding box center [231, 274] width 87 height 12
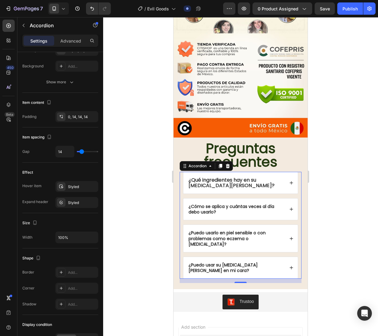
scroll to position [281, 0]
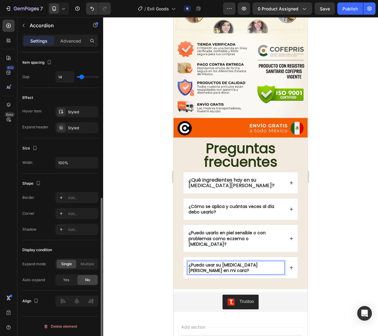
click at [292, 265] on icon at bounding box center [291, 267] width 4 height 4
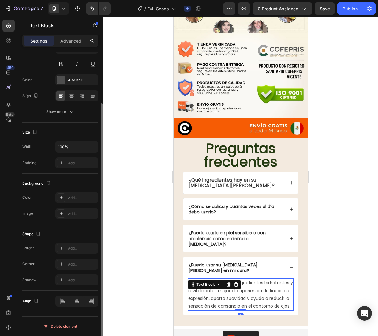
click at [242, 279] on p "Sí, su combinación de ingredientes hidratantes y revitalizantes mejora la apari…" at bounding box center [240, 294] width 105 height 31
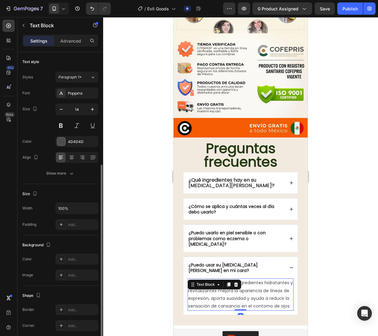
click at [242, 279] on p "Sí, su combinación de ingredientes hidratantes y revitalizantes mejora la apari…" at bounding box center [240, 294] width 105 height 31
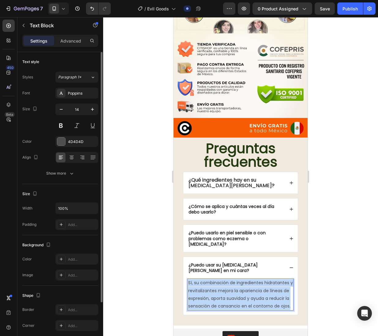
click at [242, 279] on p "Sí, su combinación de ingredientes hidratantes y revitalizantes mejora la apari…" at bounding box center [240, 294] width 105 height 31
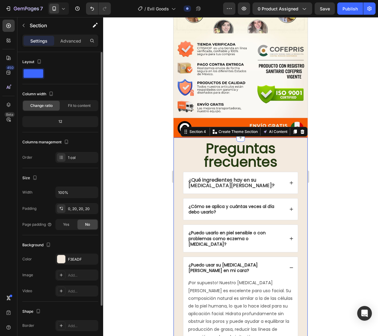
click at [306, 271] on div "Preguntas frecuentes Heading ¿Qué ingredientes hay en su [MEDICAL_DATA][PERSON_…" at bounding box center [240, 246] width 134 height 219
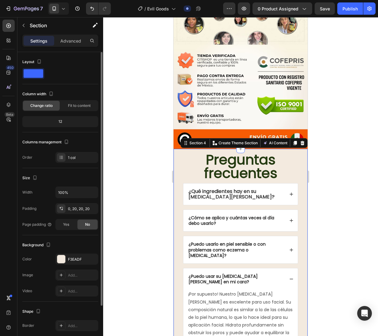
scroll to position [2033, 0]
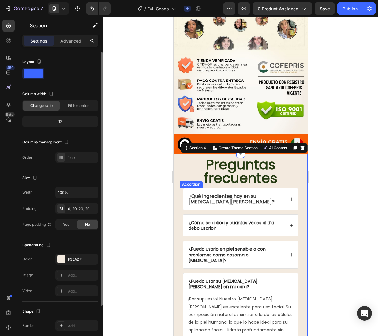
click at [294, 273] on div "¿Puedo usar su [MEDICAL_DATA][PERSON_NAME] en mi cara?" at bounding box center [240, 283] width 114 height 21
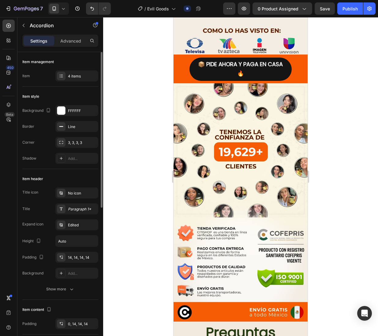
scroll to position [1803, 0]
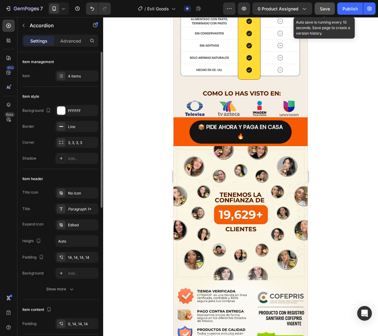
click at [318, 9] on button "Save" at bounding box center [324, 8] width 20 height 12
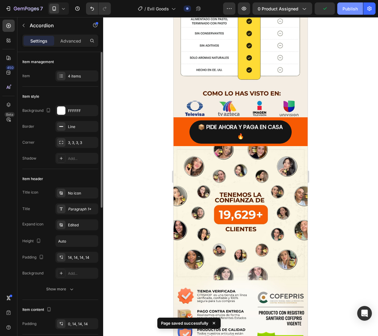
click at [346, 8] on div "Publish" at bounding box center [349, 9] width 15 height 6
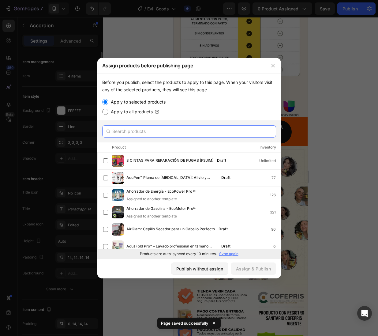
click at [131, 132] on input "text" at bounding box center [189, 131] width 174 height 12
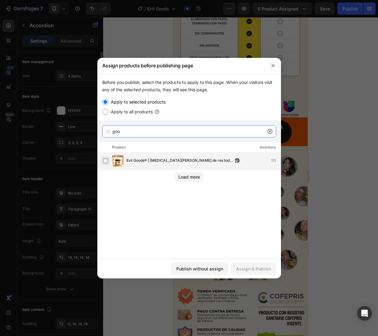
type input "goo"
click at [104, 159] on label at bounding box center [105, 160] width 5 height 5
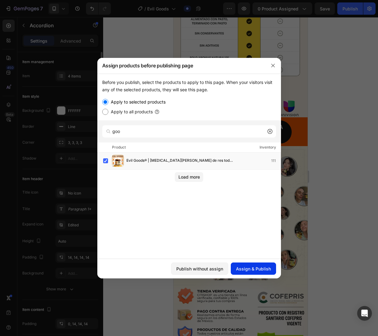
click at [251, 270] on div "Assign & Publish" at bounding box center [253, 268] width 35 height 6
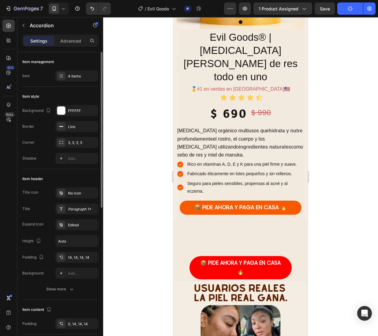
scroll to position [137, 0]
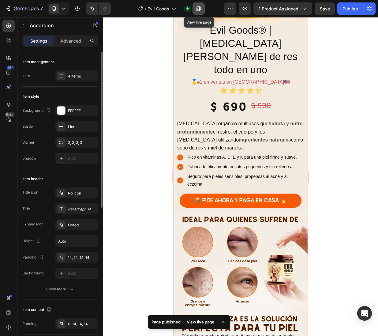
click at [200, 9] on icon "button" at bounding box center [198, 8] width 5 height 5
